Goal: Task Accomplishment & Management: Manage account settings

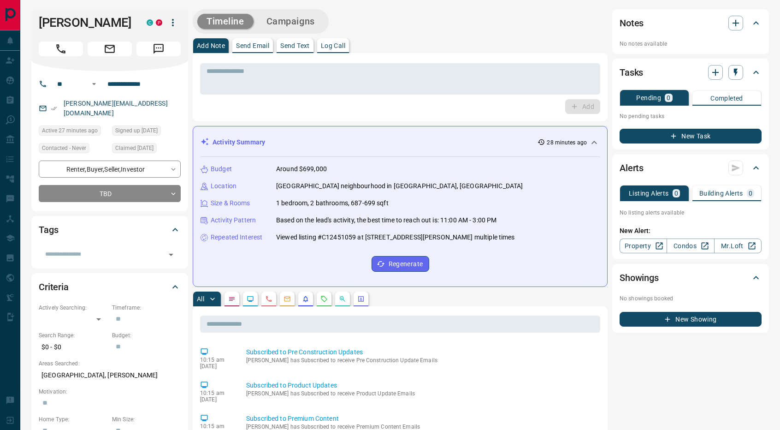
click at [173, 22] on icon "button" at bounding box center [173, 22] width 2 height 7
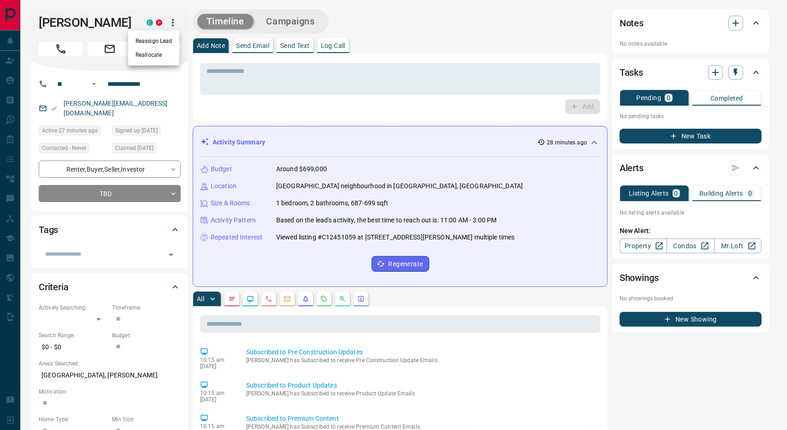
click at [166, 42] on li "Reassign Lead" at bounding box center [153, 41] width 51 height 14
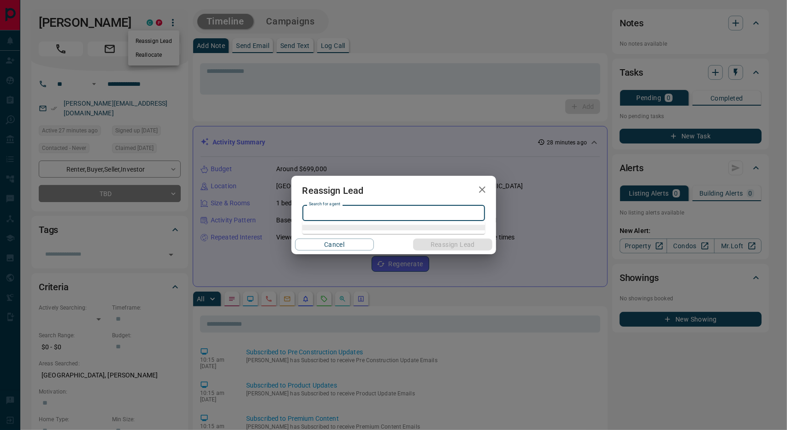
click at [419, 212] on input "Search for agent" at bounding box center [393, 213] width 176 height 10
click at [361, 233] on li "[PERSON_NAME]" at bounding box center [394, 232] width 183 height 14
type input "**********"
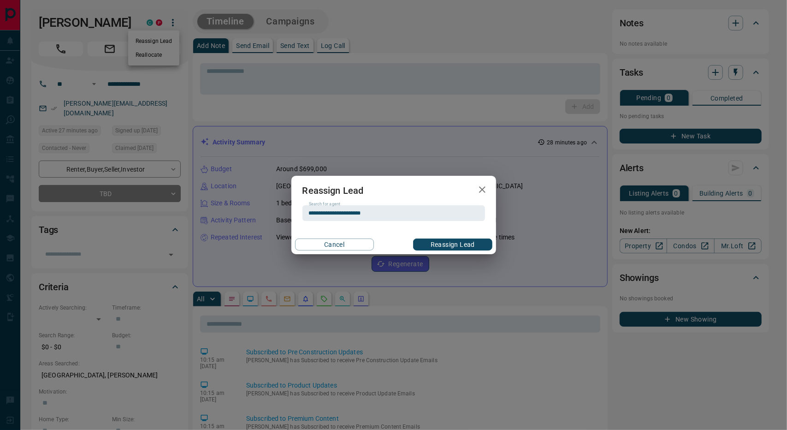
click at [443, 242] on button "Reassign Lead" at bounding box center [452, 244] width 79 height 12
click at [482, 188] on icon "button" at bounding box center [482, 189] width 11 height 11
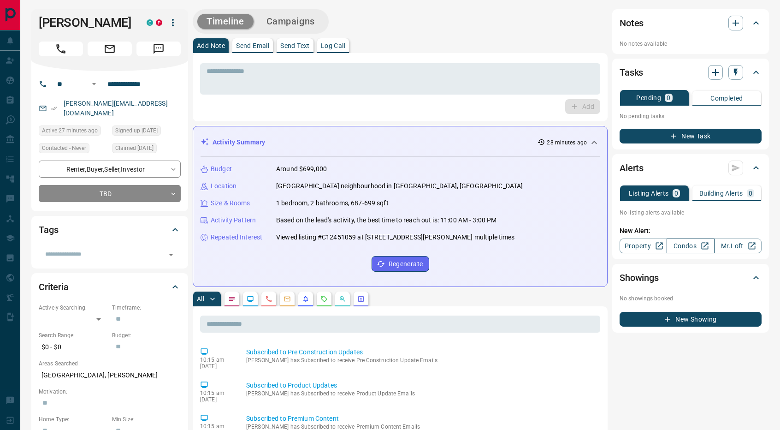
click at [684, 247] on link "Condos" at bounding box center [691, 245] width 48 height 15
click at [687, 247] on link "Condos" at bounding box center [691, 245] width 48 height 15
click at [641, 195] on p "Listing Alerts" at bounding box center [649, 193] width 40 height 6
drag, startPoint x: 719, startPoint y: 196, endPoint x: 680, endPoint y: 198, distance: 39.3
click at [719, 196] on p "Building Alerts" at bounding box center [722, 193] width 44 height 6
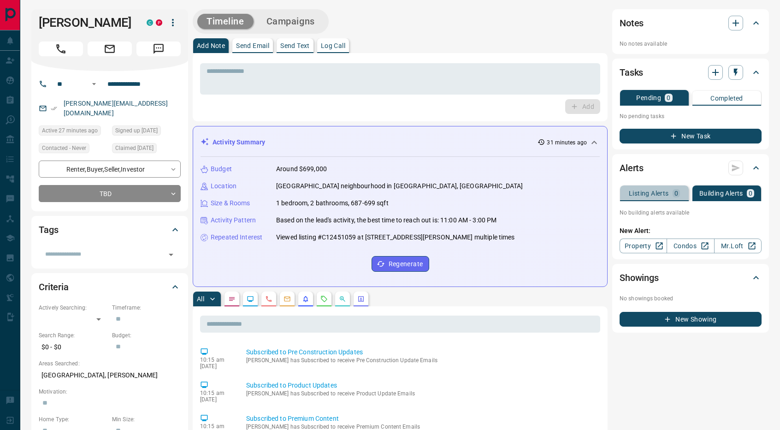
click at [654, 200] on button "Listing Alerts 0" at bounding box center [654, 193] width 69 height 16
